Goal: Task Accomplishment & Management: Use online tool/utility

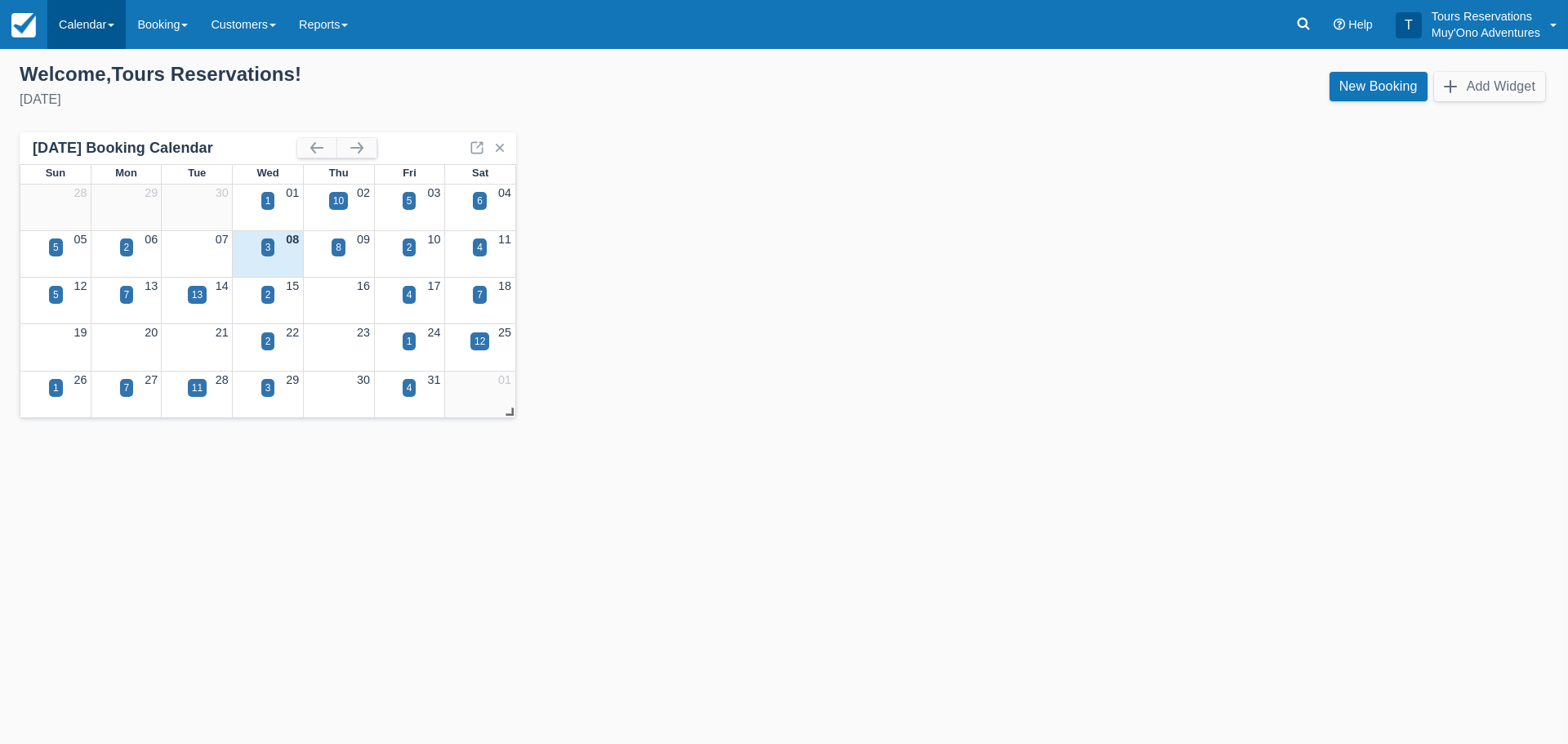
click at [100, 28] on link "Calendar" at bounding box center [86, 24] width 79 height 49
click at [98, 131] on link "Inventory" at bounding box center [113, 138] width 129 height 34
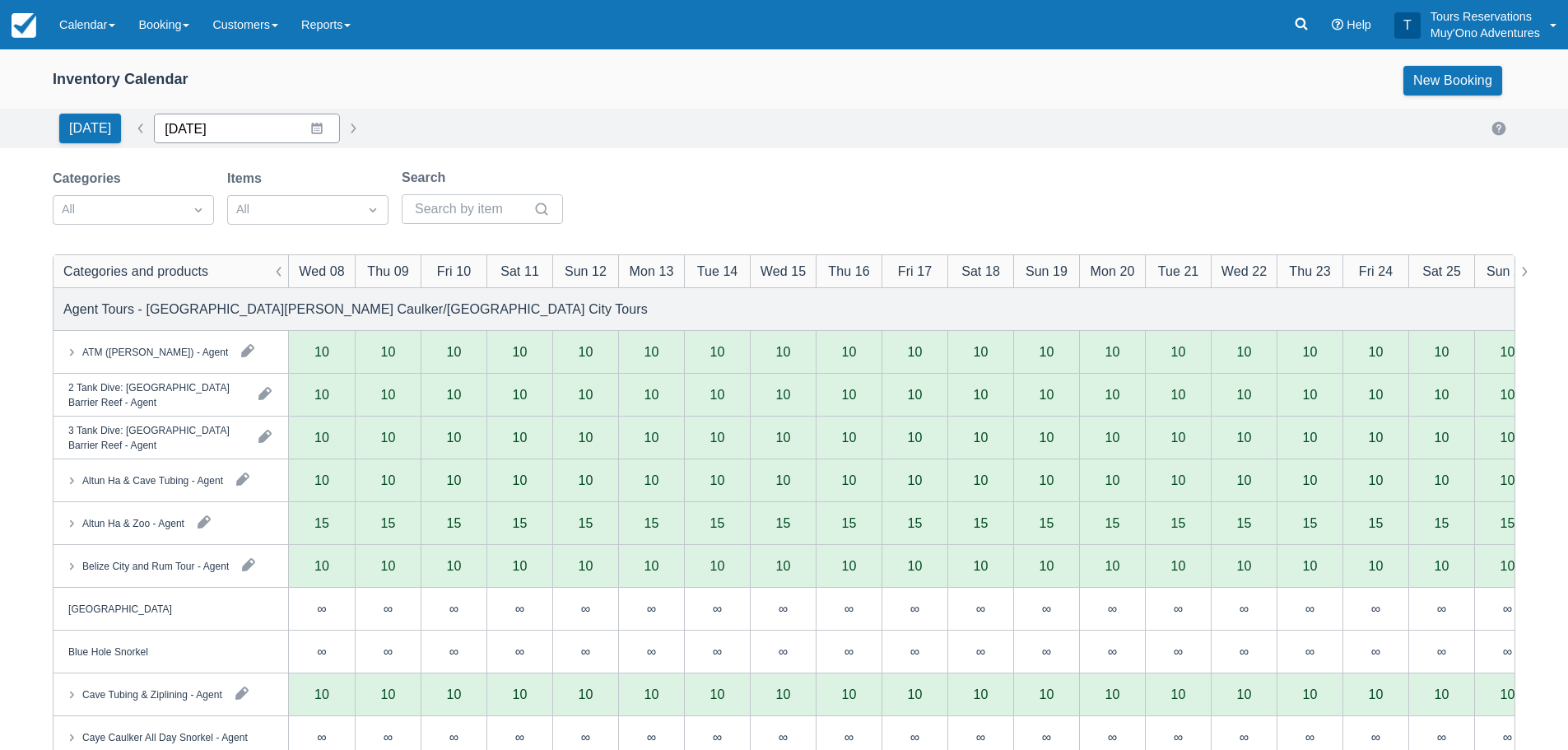
click at [308, 127] on input "[DATE]" at bounding box center [247, 128] width 186 height 30
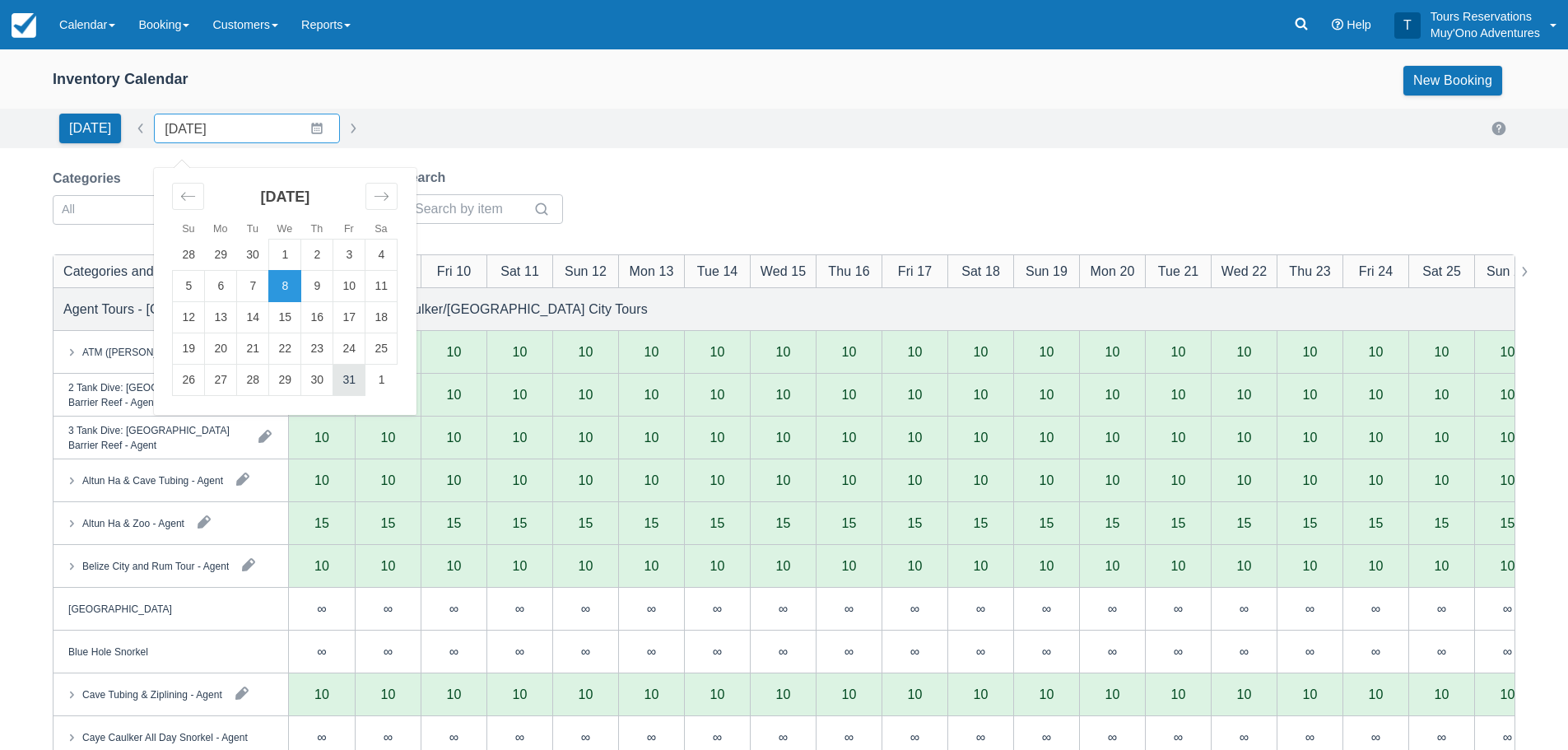
click at [345, 385] on td "31" at bounding box center [349, 380] width 32 height 31
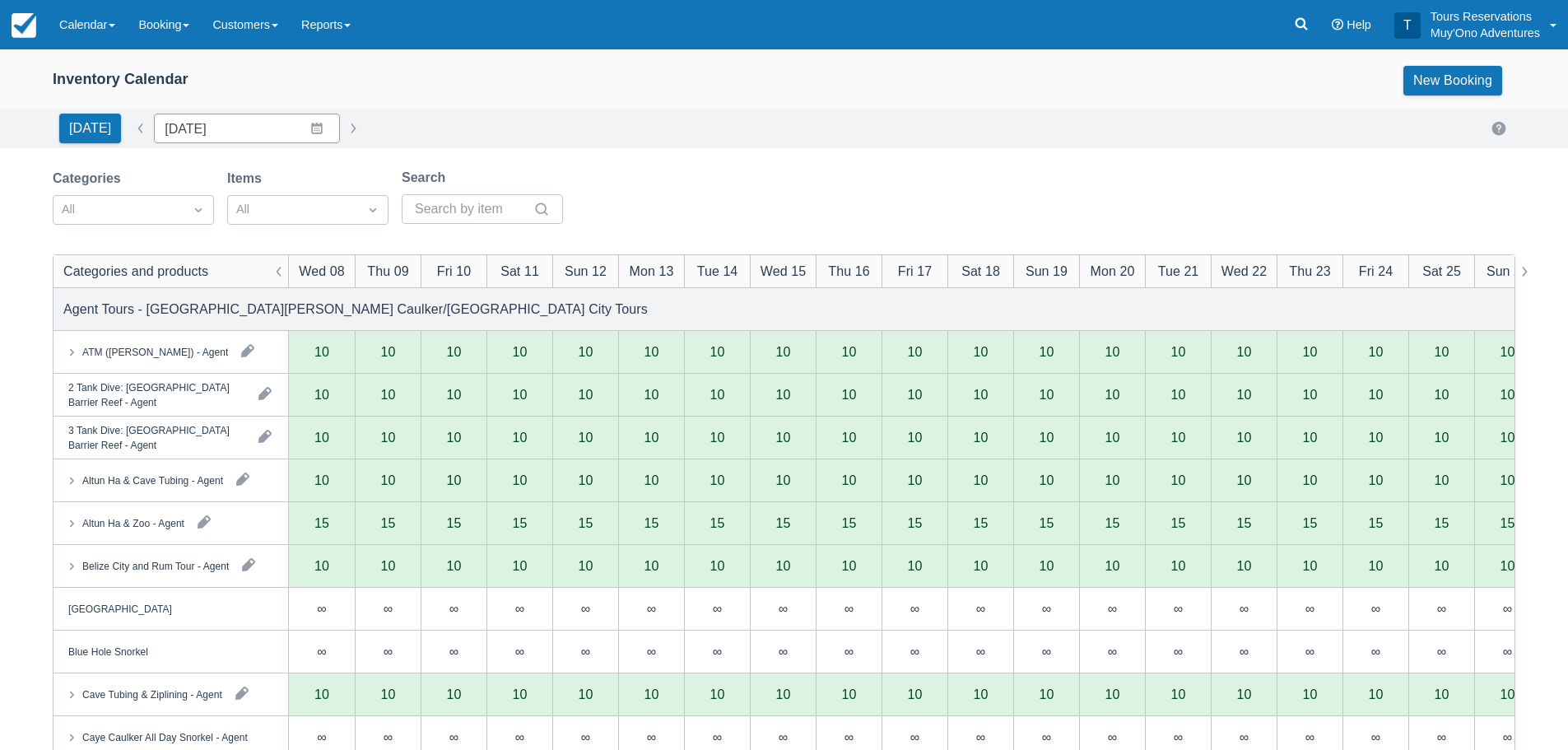
type input "[DATE]"
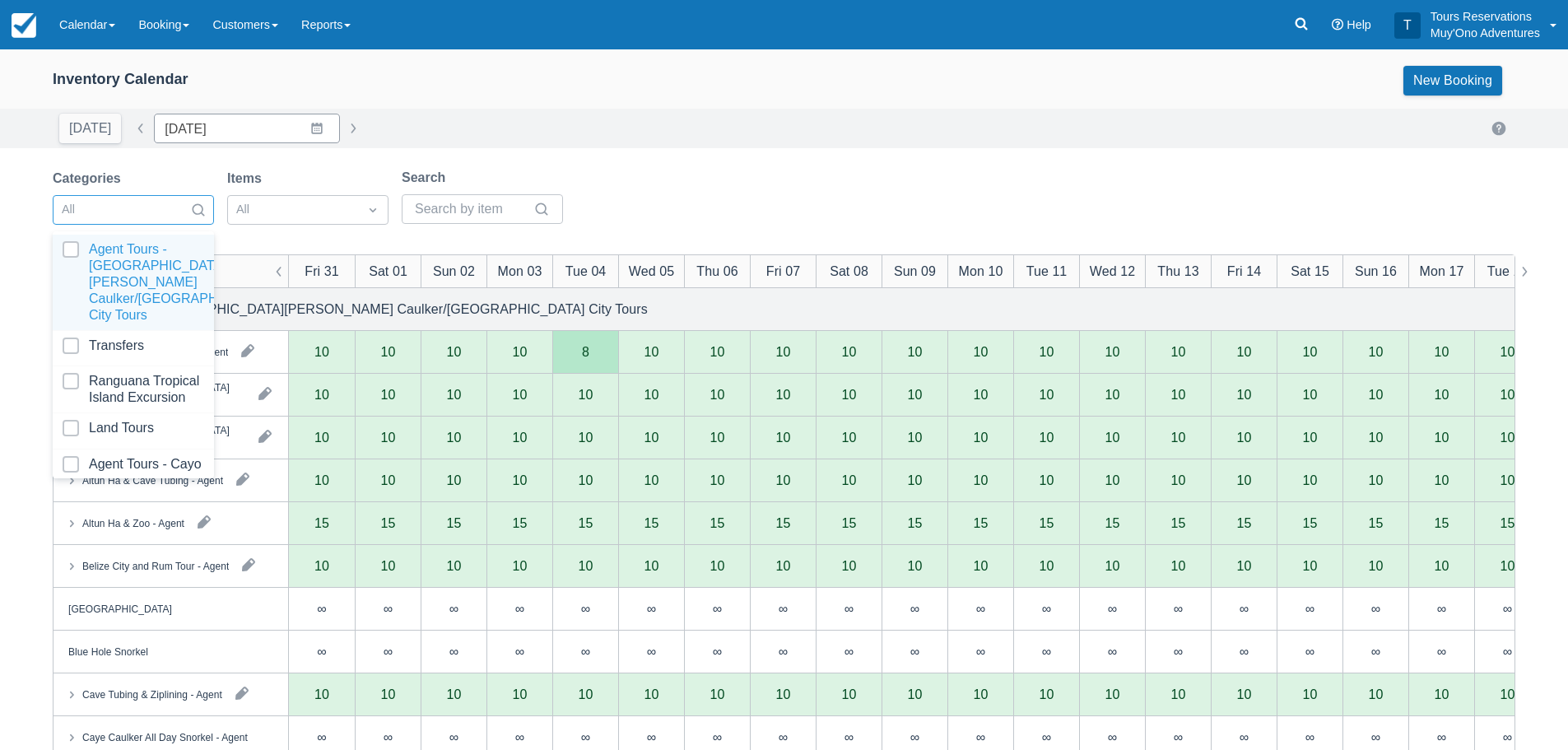
click at [99, 211] on div at bounding box center [118, 210] width 113 height 22
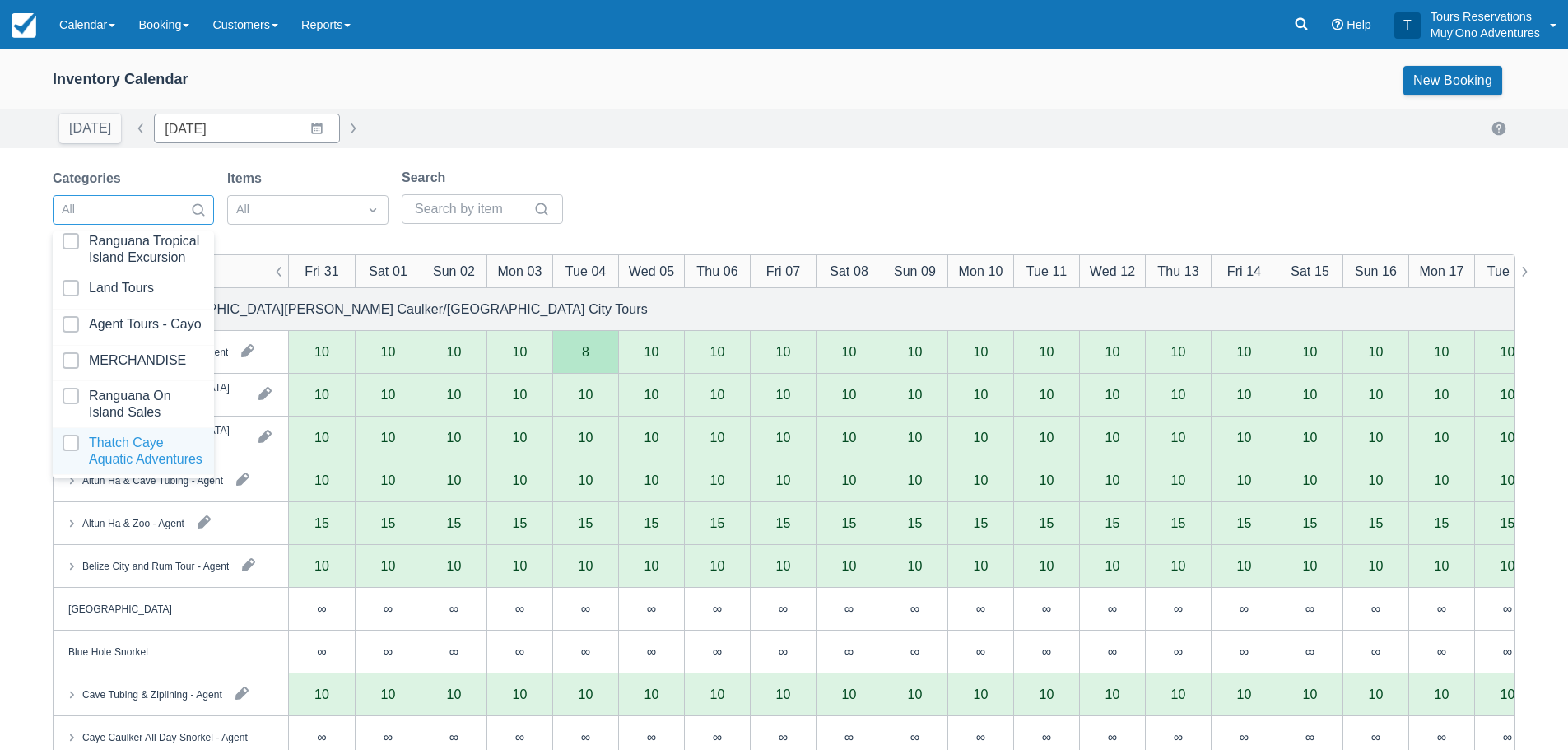
click at [113, 435] on div at bounding box center [133, 451] width 142 height 33
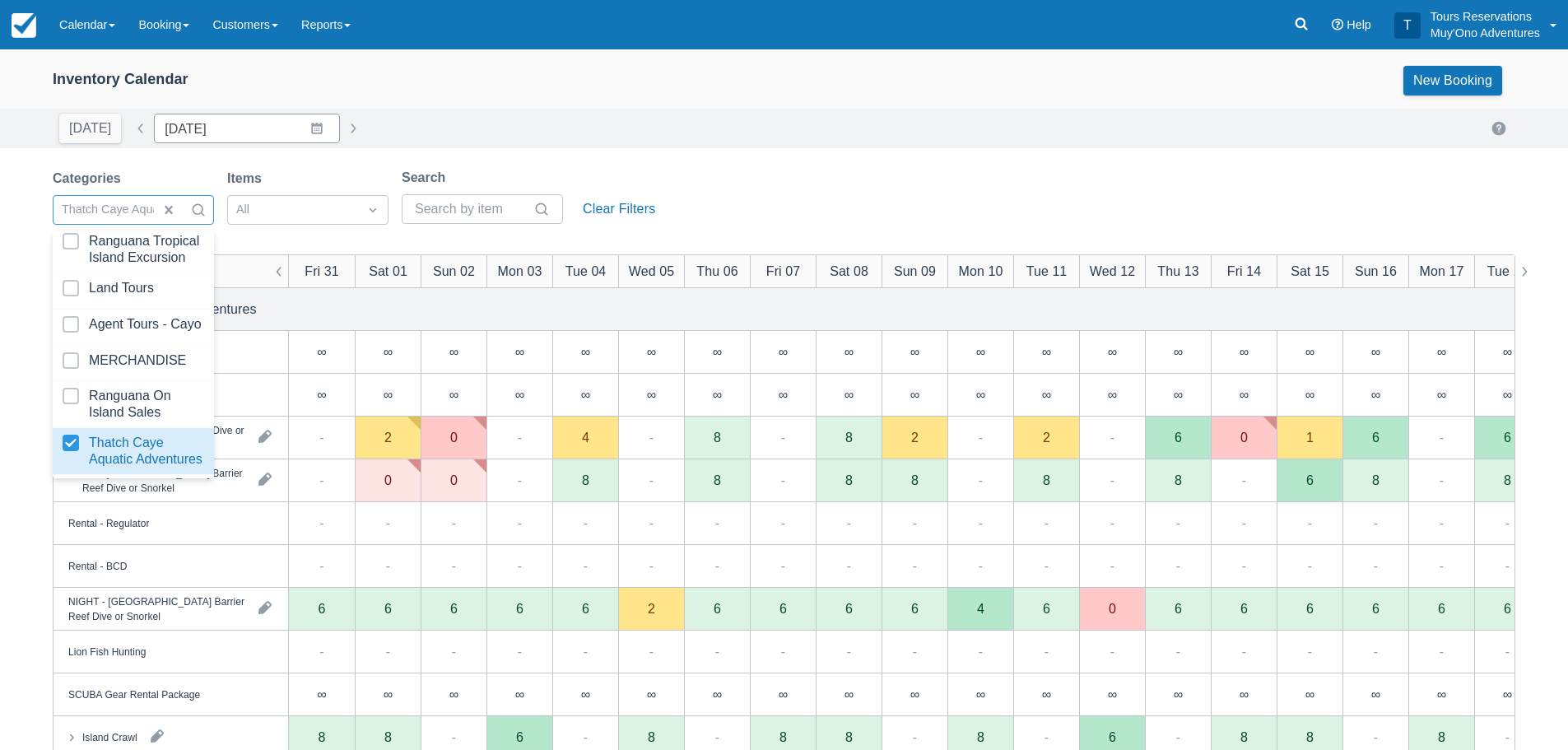
click at [395, 139] on div "[DATE] Date [DATE] Navigate forward to interact with the calendar and select a …" at bounding box center [783, 128] width 1462 height 30
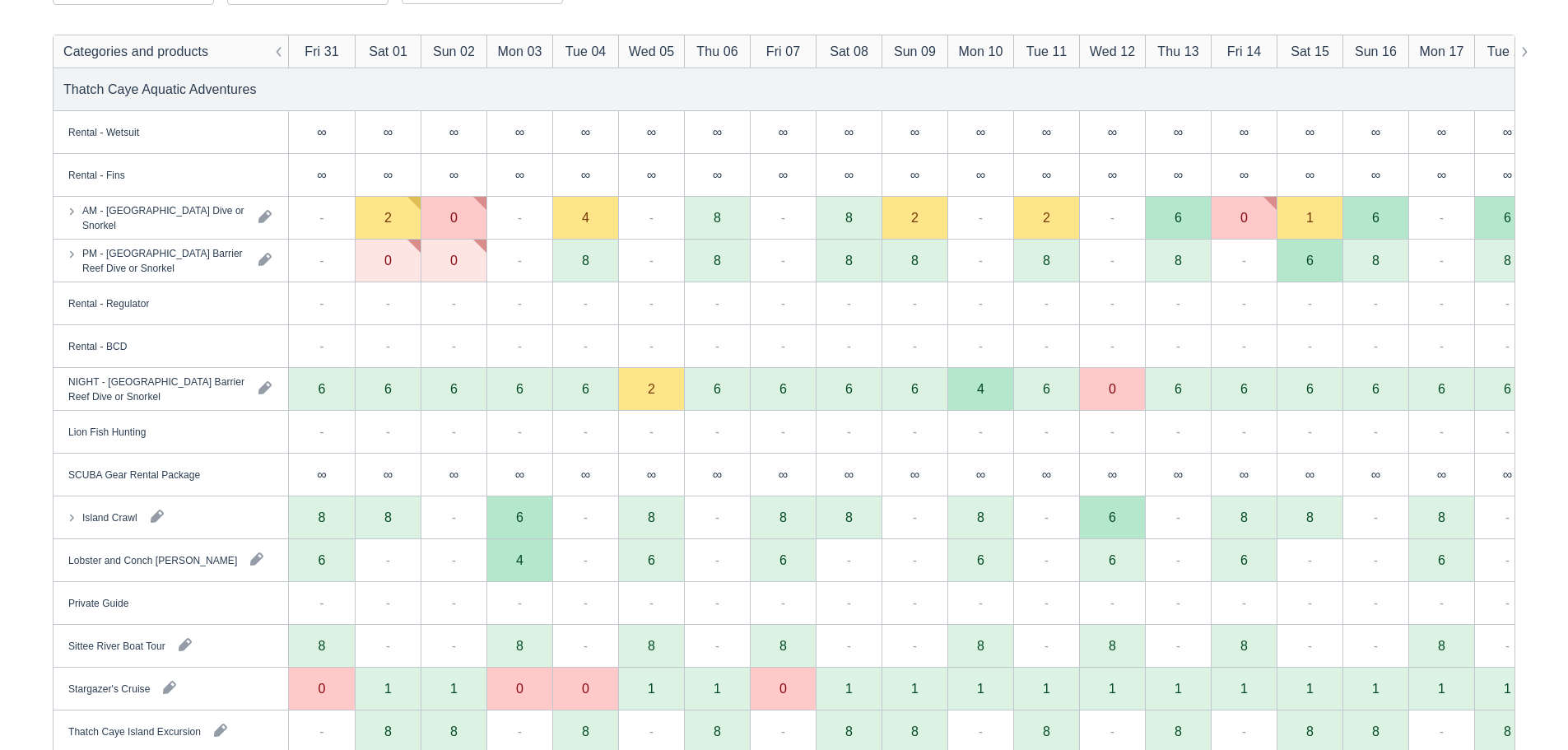
scroll to position [257, 0]
